Goal: Obtain resource: Obtain resource

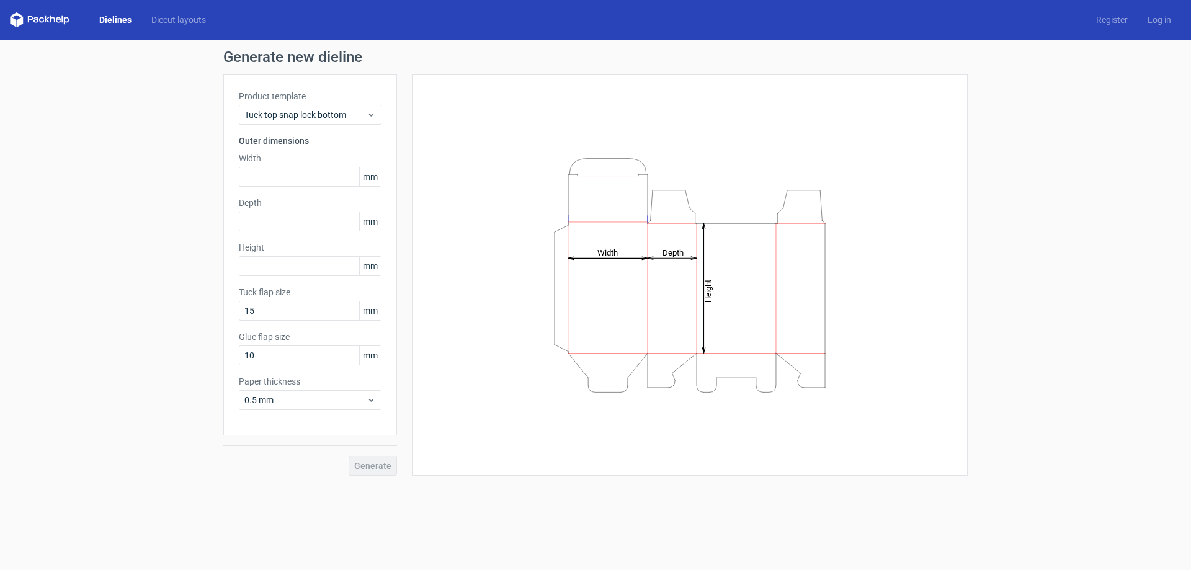
click at [121, 18] on link "Dielines" at bounding box center [115, 20] width 52 height 12
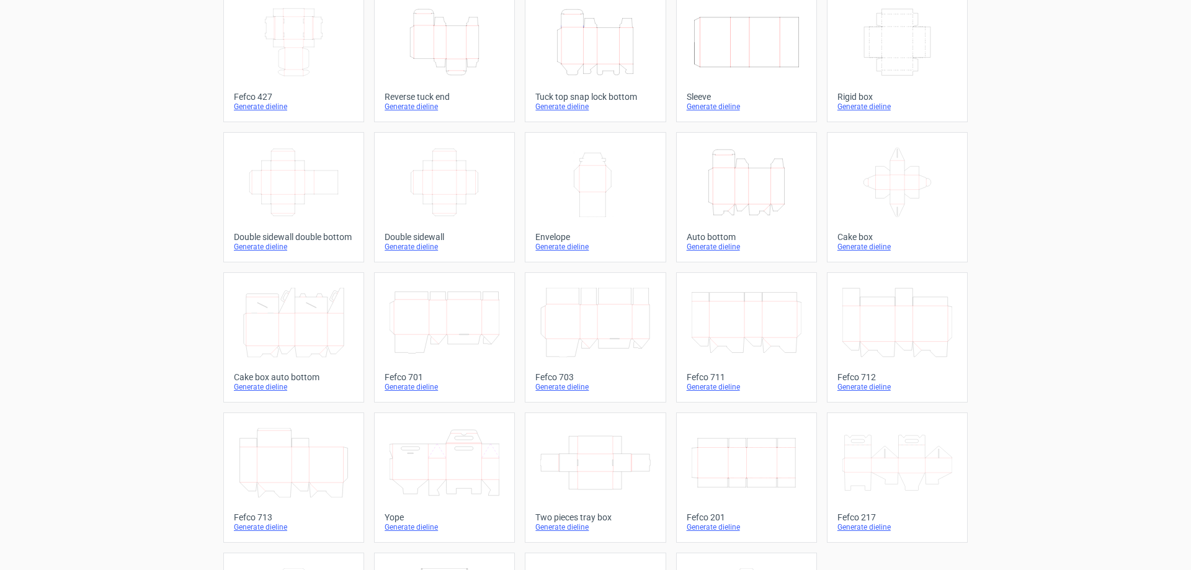
scroll to position [81, 0]
click at [399, 243] on div "Generate dieline" at bounding box center [445, 248] width 120 height 10
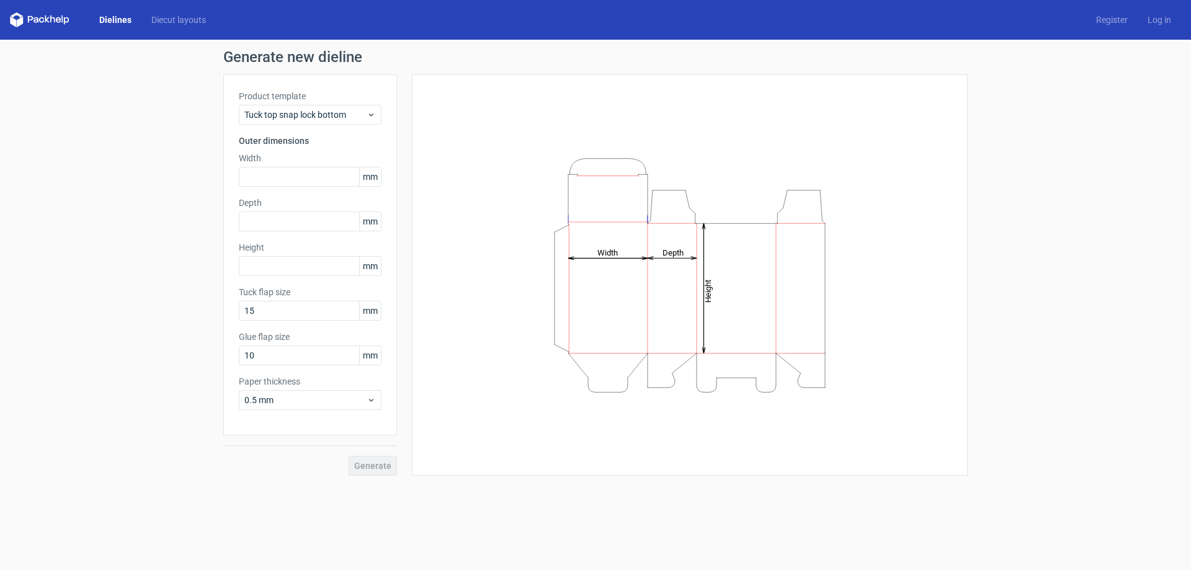
click at [122, 20] on link "Dielines" at bounding box center [115, 20] width 52 height 12
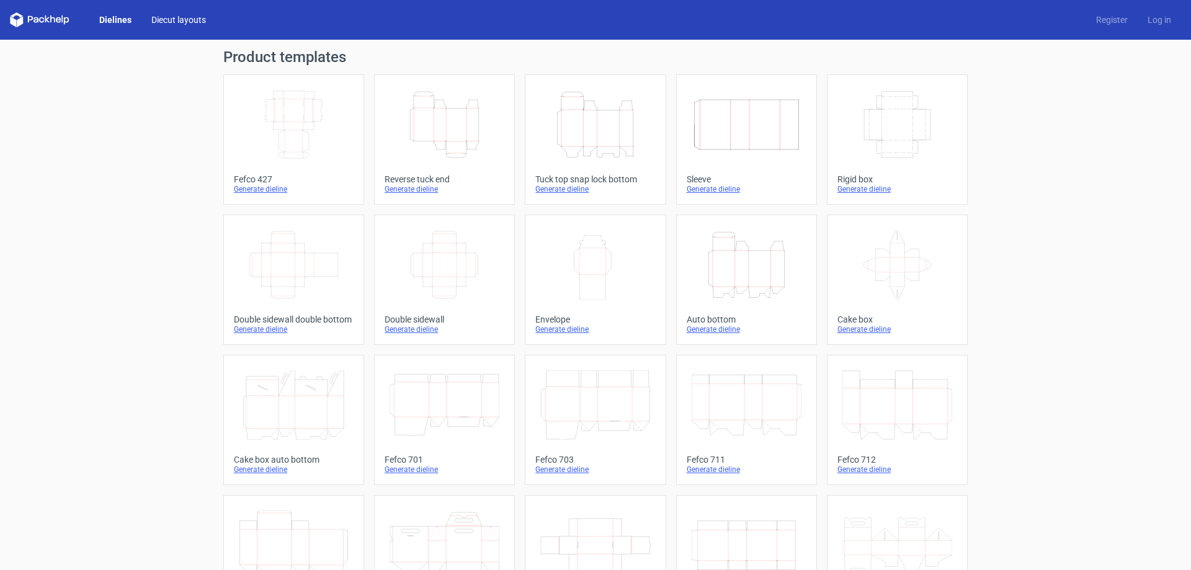
click at [163, 20] on link "Diecut layouts" at bounding box center [178, 20] width 74 height 12
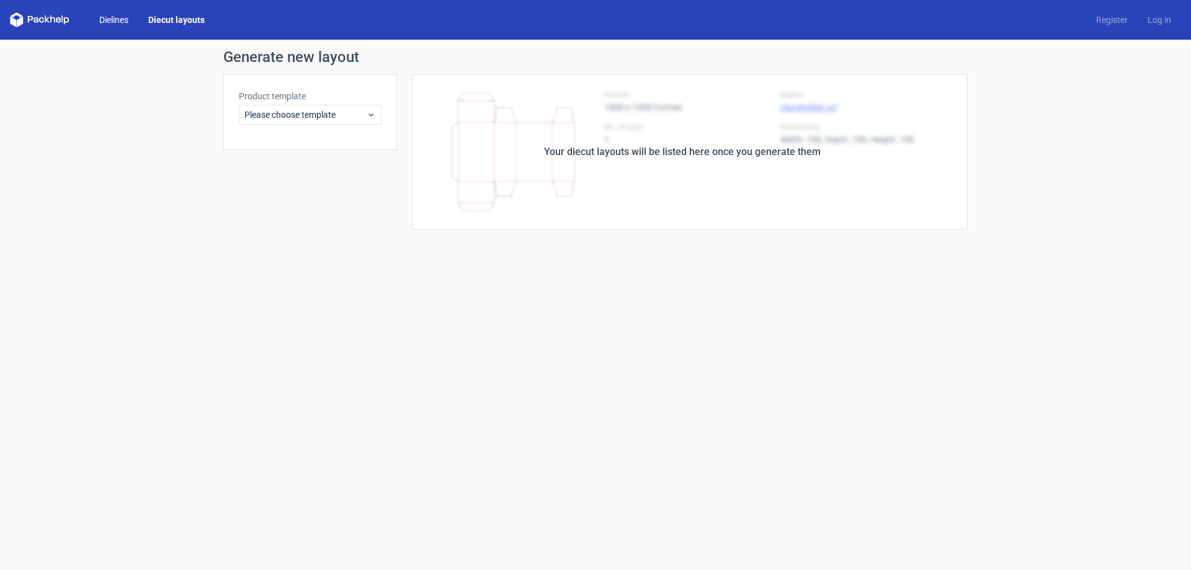
click at [110, 21] on link "Dielines" at bounding box center [113, 20] width 49 height 12
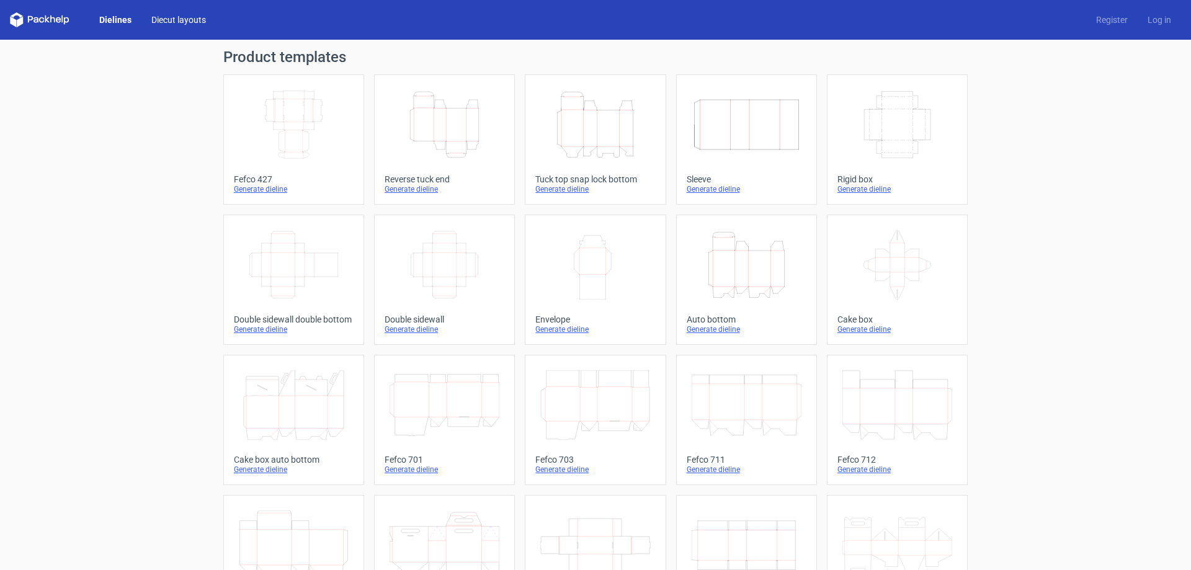
click at [175, 22] on link "Diecut layouts" at bounding box center [178, 20] width 74 height 12
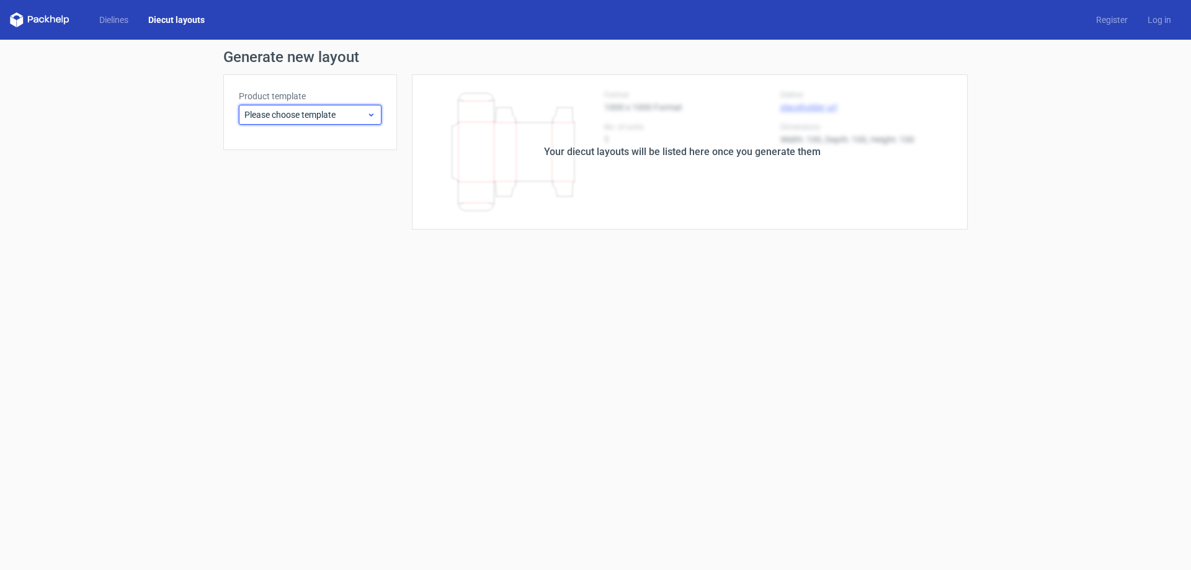
click at [277, 111] on span "Please choose template" at bounding box center [305, 115] width 122 height 12
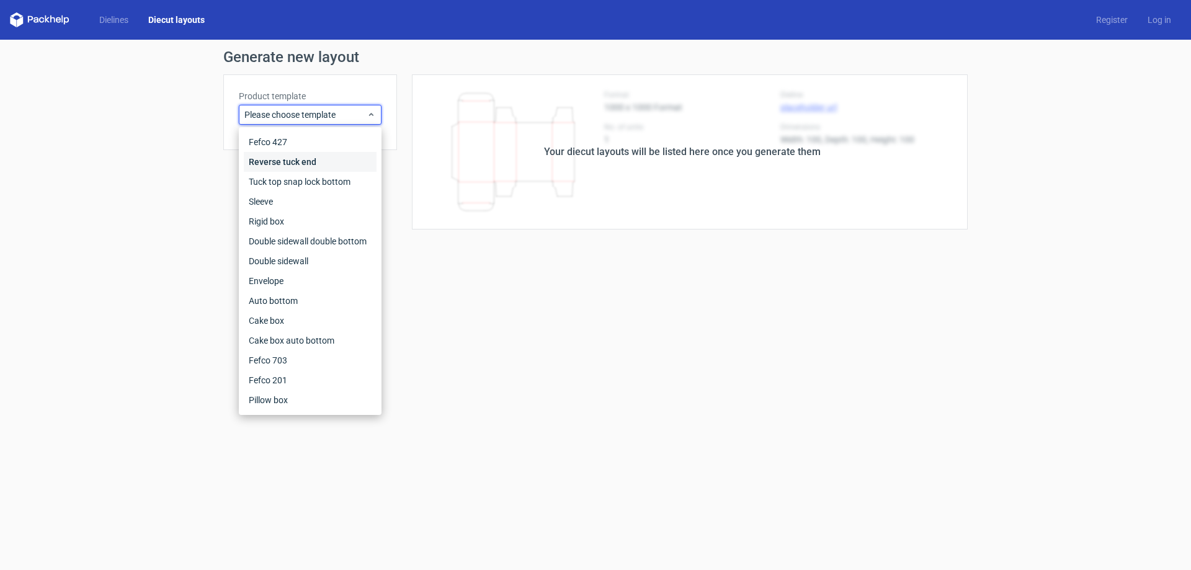
click at [275, 166] on div "Reverse tuck end" at bounding box center [310, 162] width 133 height 20
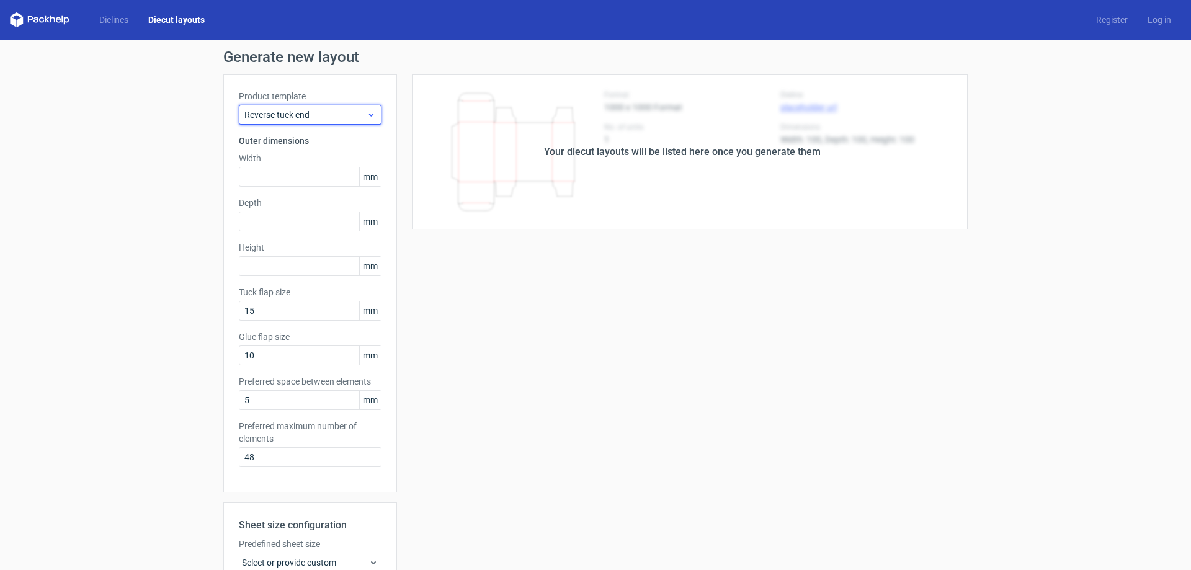
click at [271, 117] on span "Reverse tuck end" at bounding box center [305, 115] width 122 height 12
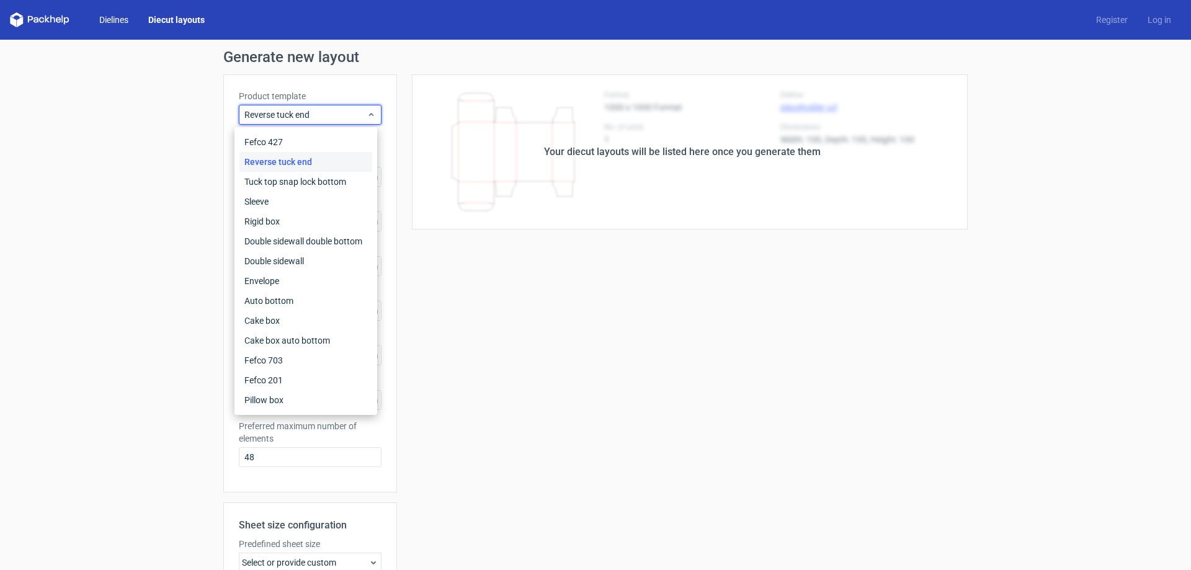
click at [105, 25] on link "Dielines" at bounding box center [113, 20] width 49 height 12
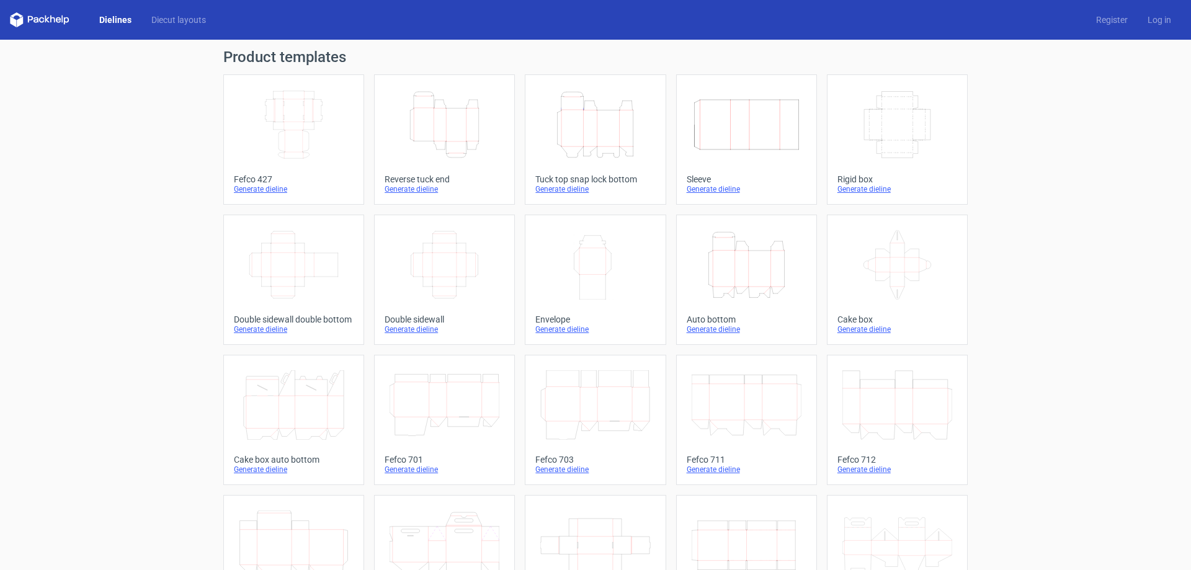
click at [604, 273] on icon "Width Height" at bounding box center [595, 264] width 110 height 69
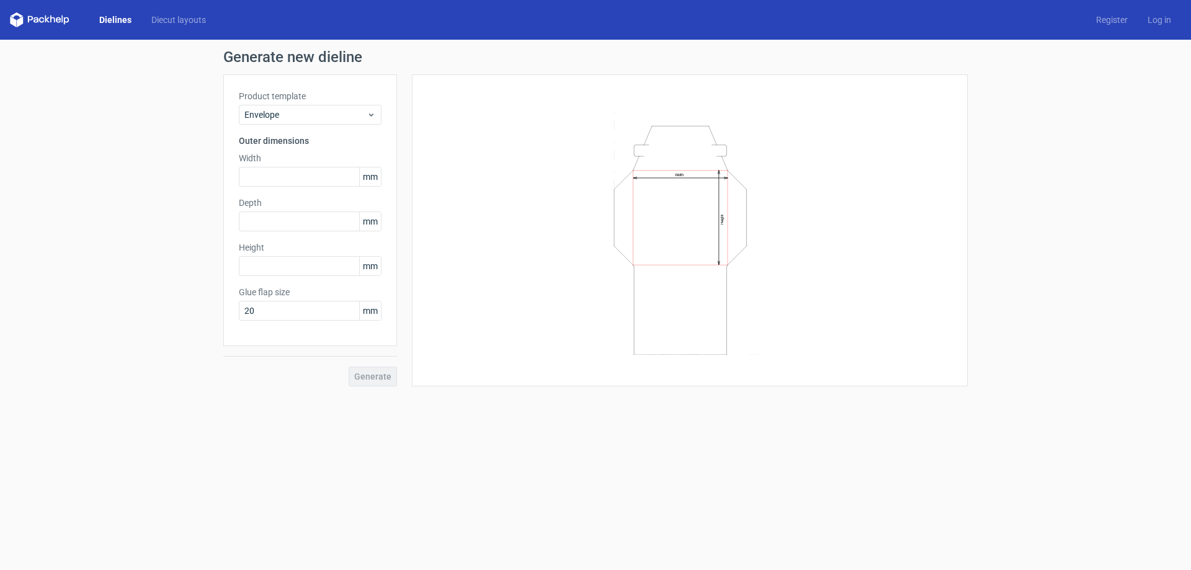
click at [692, 219] on icon "Width Height" at bounding box center [690, 231] width 372 height 248
click at [277, 108] on div "Envelope" at bounding box center [310, 115] width 143 height 20
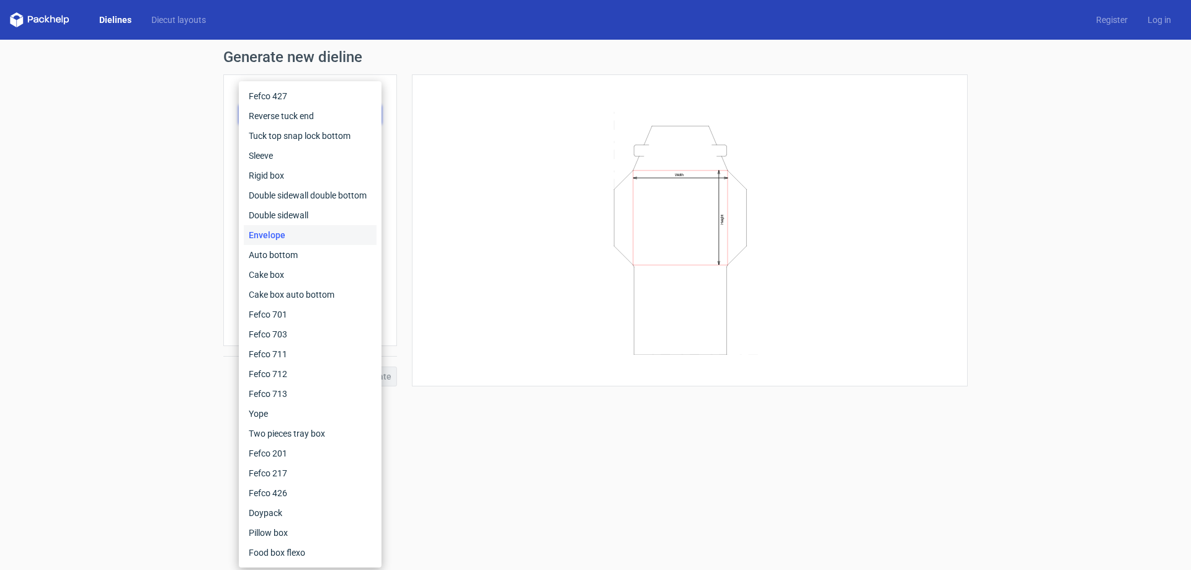
click at [112, 22] on link "Dielines" at bounding box center [115, 20] width 52 height 12
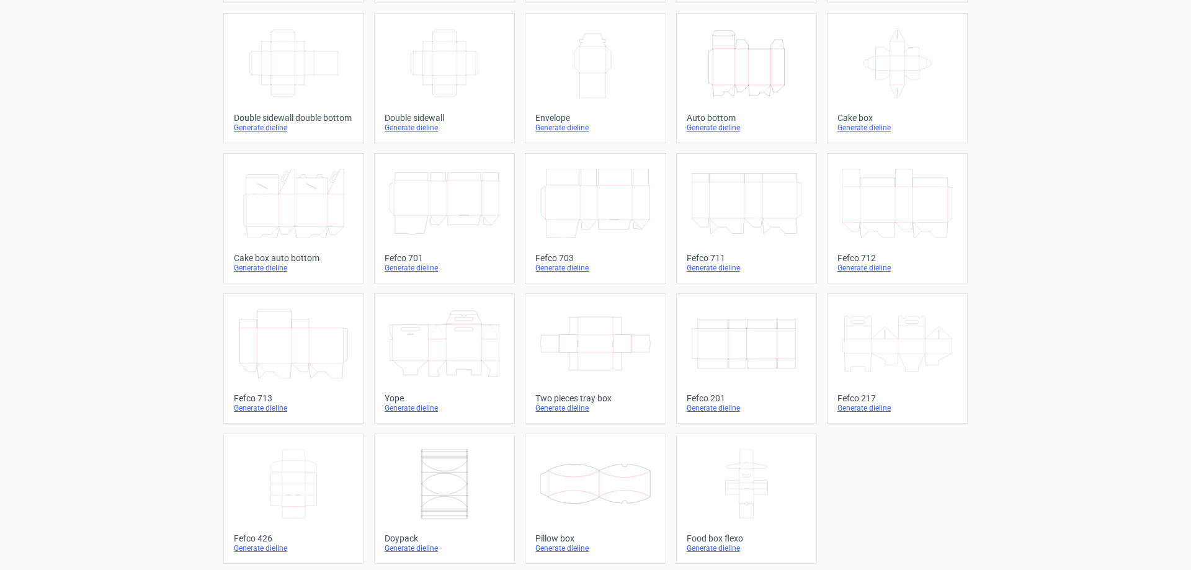
scroll to position [205, 0]
